Goal: Check status: Check status

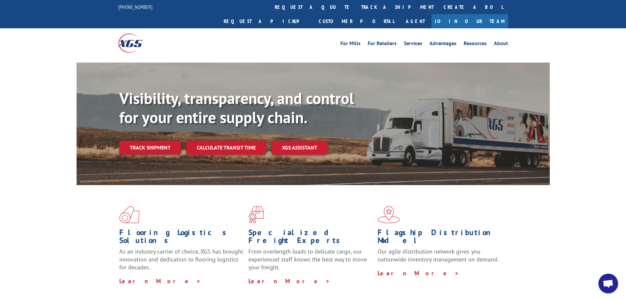
click at [238, 140] on link "Calculate transit time" at bounding box center [226, 147] width 80 height 14
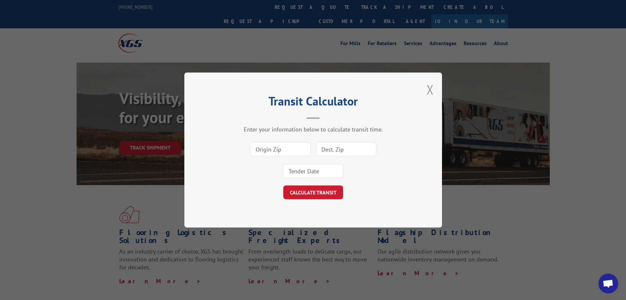
click at [432, 87] on button "Close modal" at bounding box center [430, 89] width 7 height 17
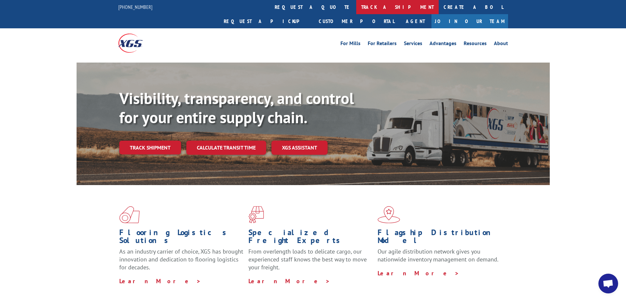
click at [356, 5] on link "track a shipment" at bounding box center [397, 7] width 83 height 14
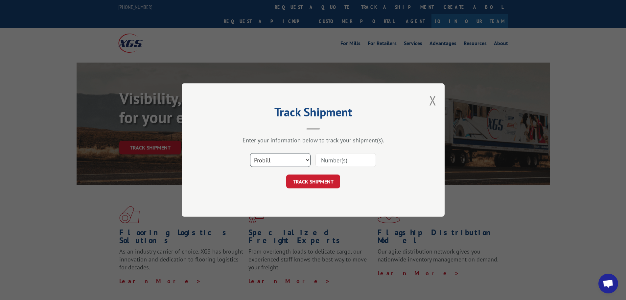
click at [287, 166] on select "Select category... Probill BOL PO" at bounding box center [280, 160] width 61 height 14
select select "po"
click at [250, 153] on select "Select category... Probill BOL PO" at bounding box center [280, 160] width 61 height 14
click at [354, 158] on input at bounding box center [346, 160] width 61 height 14
type input "V"
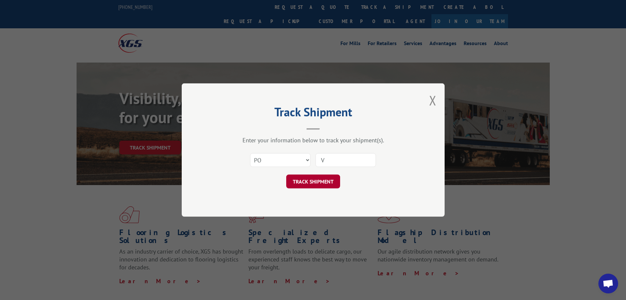
click at [301, 181] on button "TRACK SHIPMENT" at bounding box center [313, 181] width 54 height 14
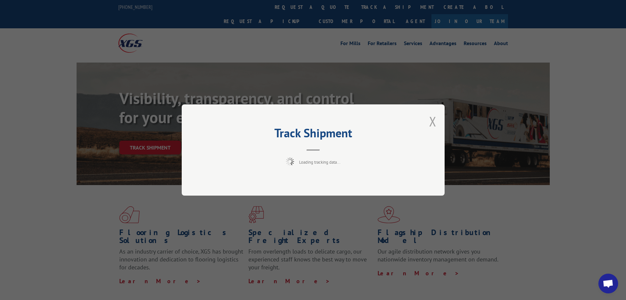
click at [430, 120] on button "Close modal" at bounding box center [432, 120] width 7 height 17
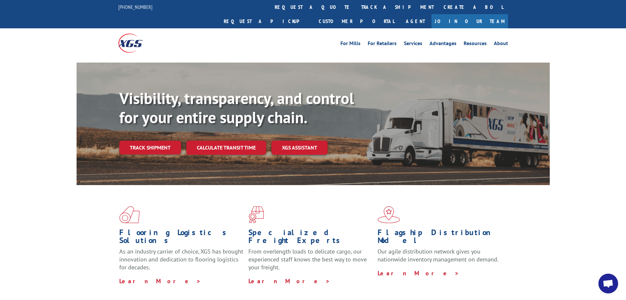
click at [356, 4] on link "track a shipment" at bounding box center [397, 7] width 83 height 14
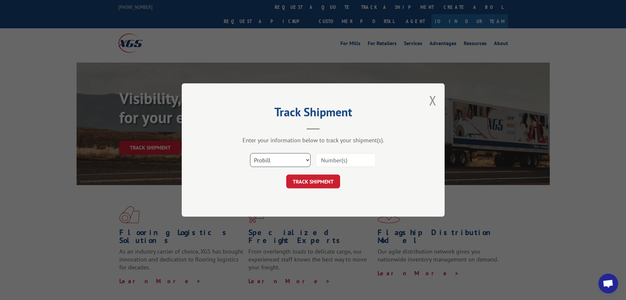
drag, startPoint x: 303, startPoint y: 160, endPoint x: 296, endPoint y: 165, distance: 8.5
click at [303, 160] on select "Select category... Probill BOL PO" at bounding box center [280, 160] width 61 height 14
select select "po"
click at [250, 153] on select "Select category... Probill BOL PO" at bounding box center [280, 160] width 61 height 14
click at [372, 159] on input at bounding box center [346, 160] width 61 height 14
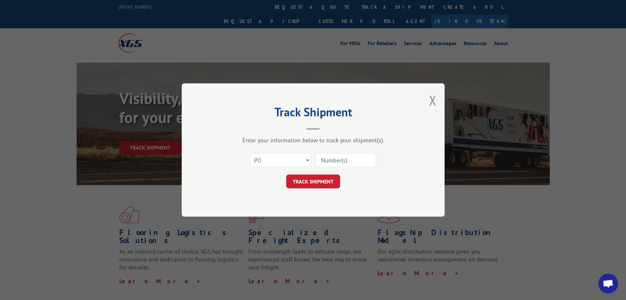
paste input "02513168"
type input "02513168"
click at [323, 184] on button "TRACK SHIPMENT" at bounding box center [313, 181] width 54 height 14
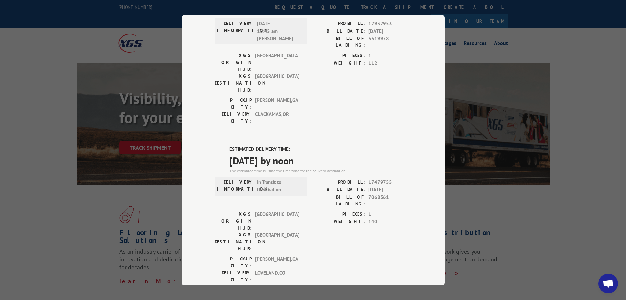
scroll to position [134, 0]
